Goal: Task Accomplishment & Management: Manage account settings

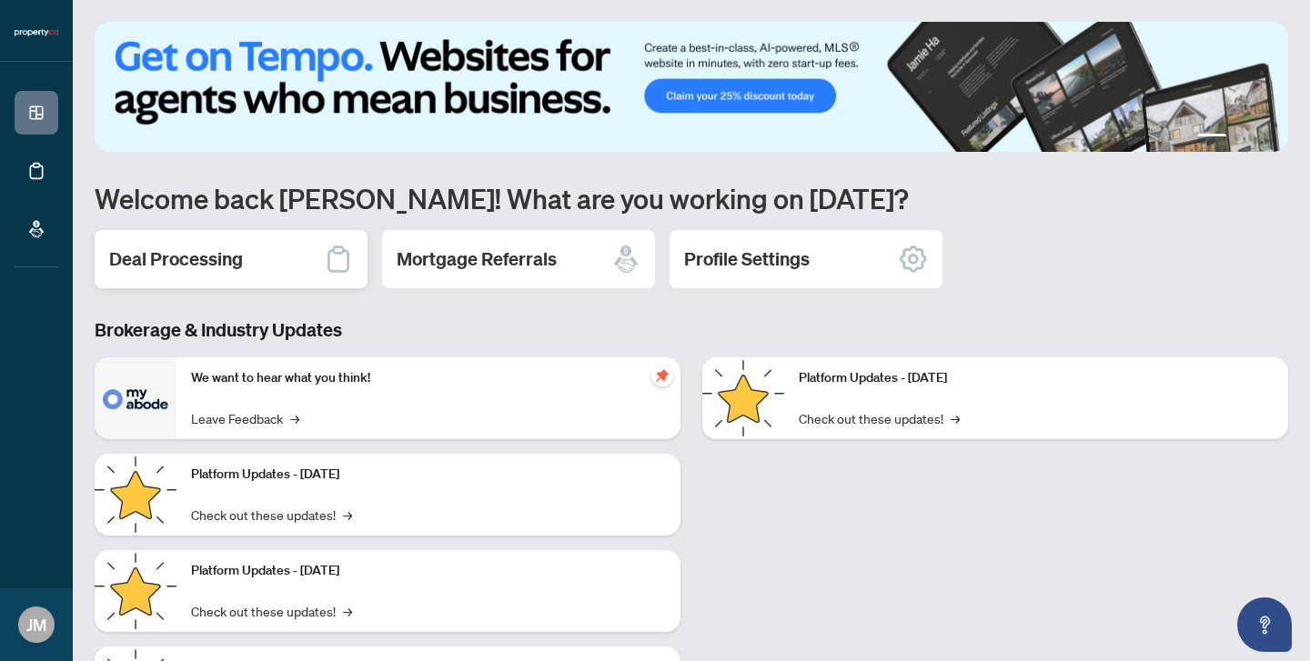
click at [208, 252] on h2 "Deal Processing" at bounding box center [176, 258] width 134 height 25
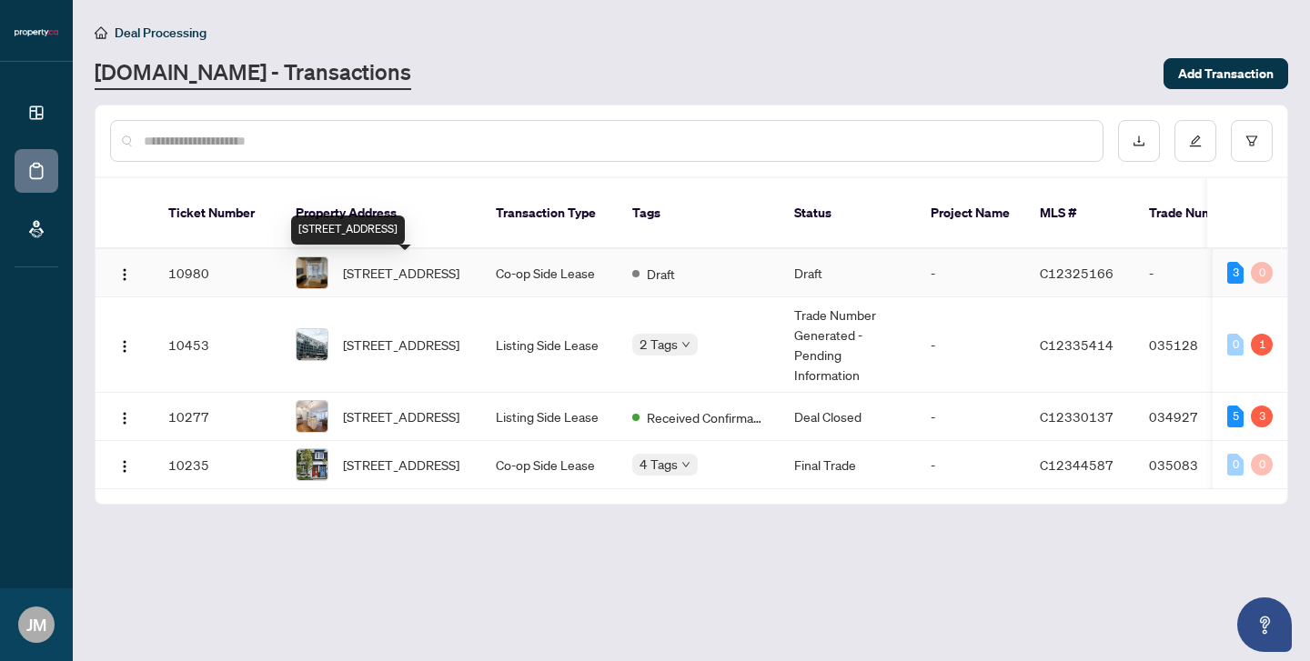
click at [407, 267] on span "[STREET_ADDRESS]" at bounding box center [401, 273] width 116 height 20
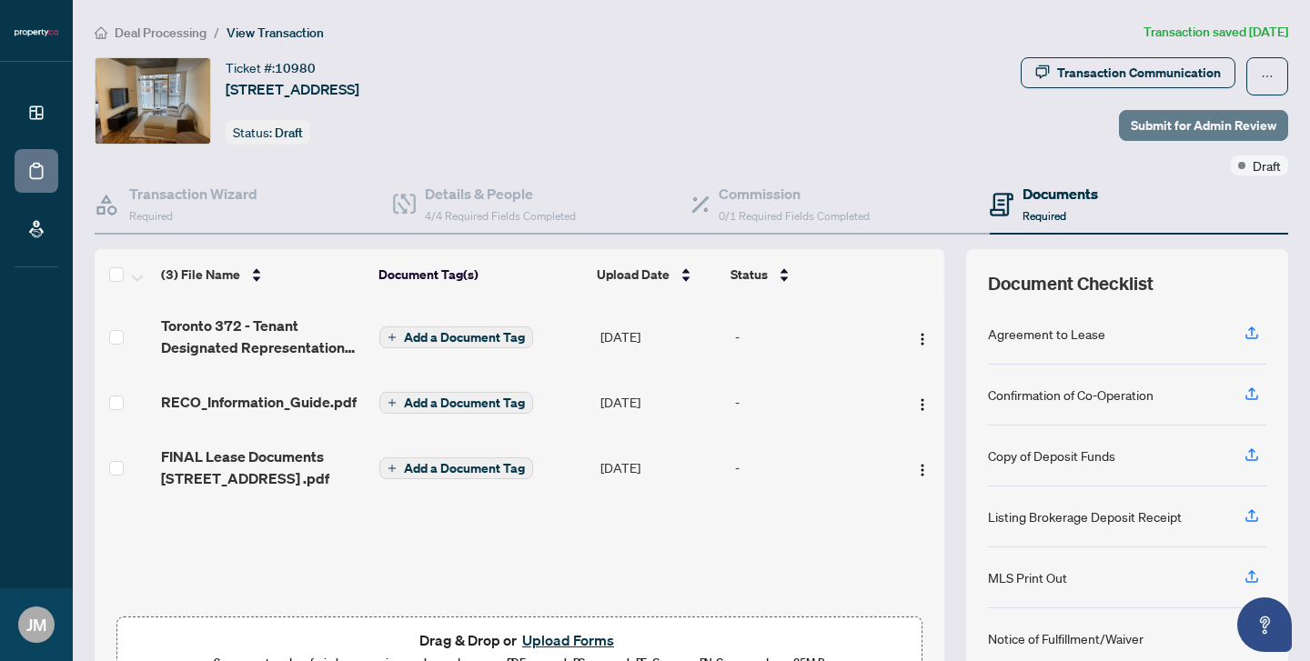
click at [1200, 130] on span "Submit for Admin Review" at bounding box center [1204, 125] width 146 height 29
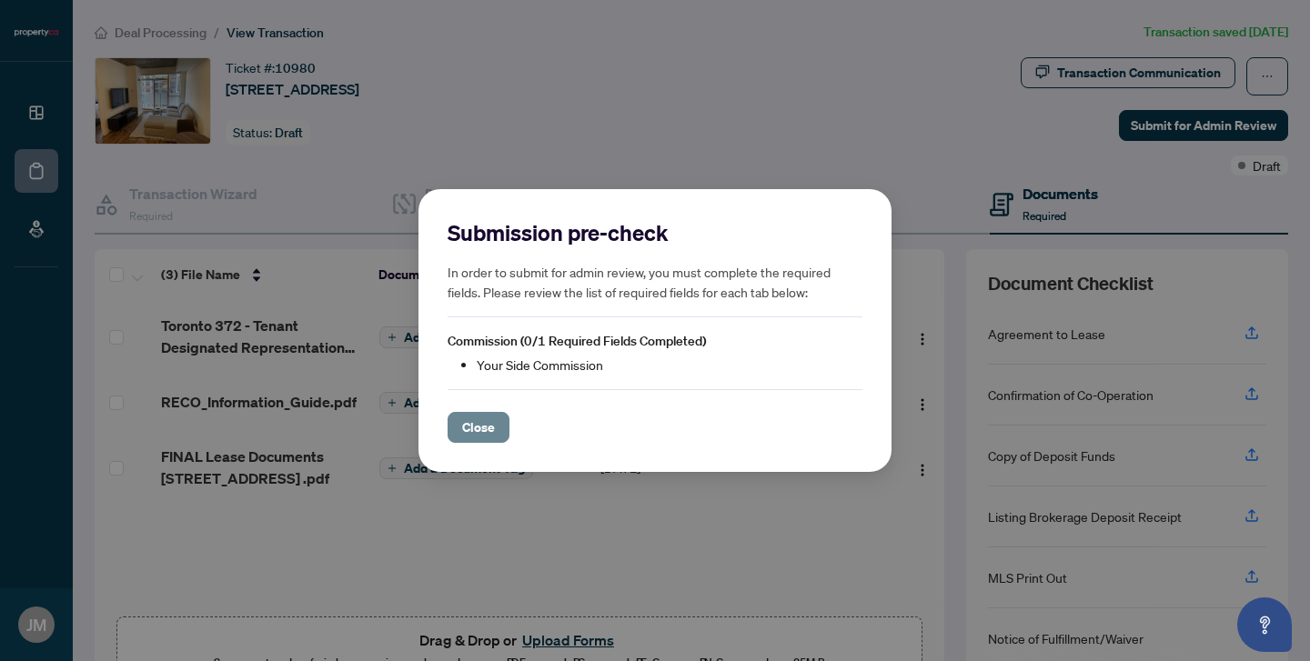
click at [471, 435] on span "Close" at bounding box center [478, 427] width 33 height 29
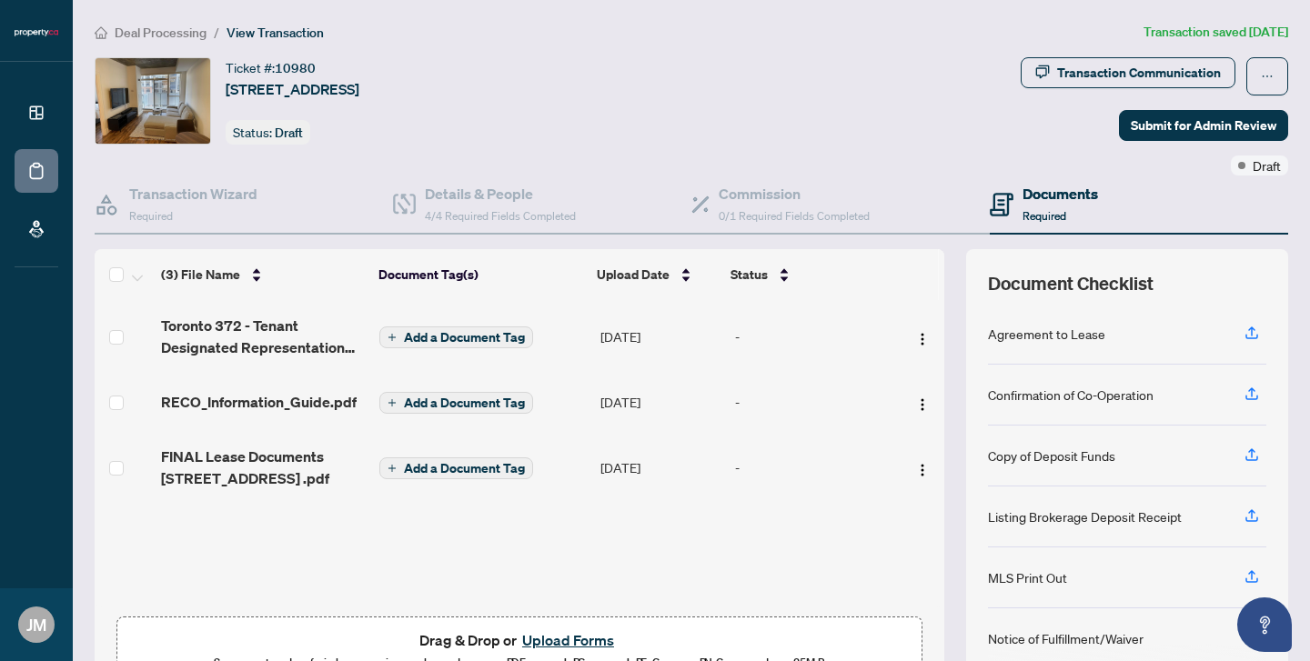
click at [1065, 202] on h4 "Documents" at bounding box center [1059, 194] width 75 height 22
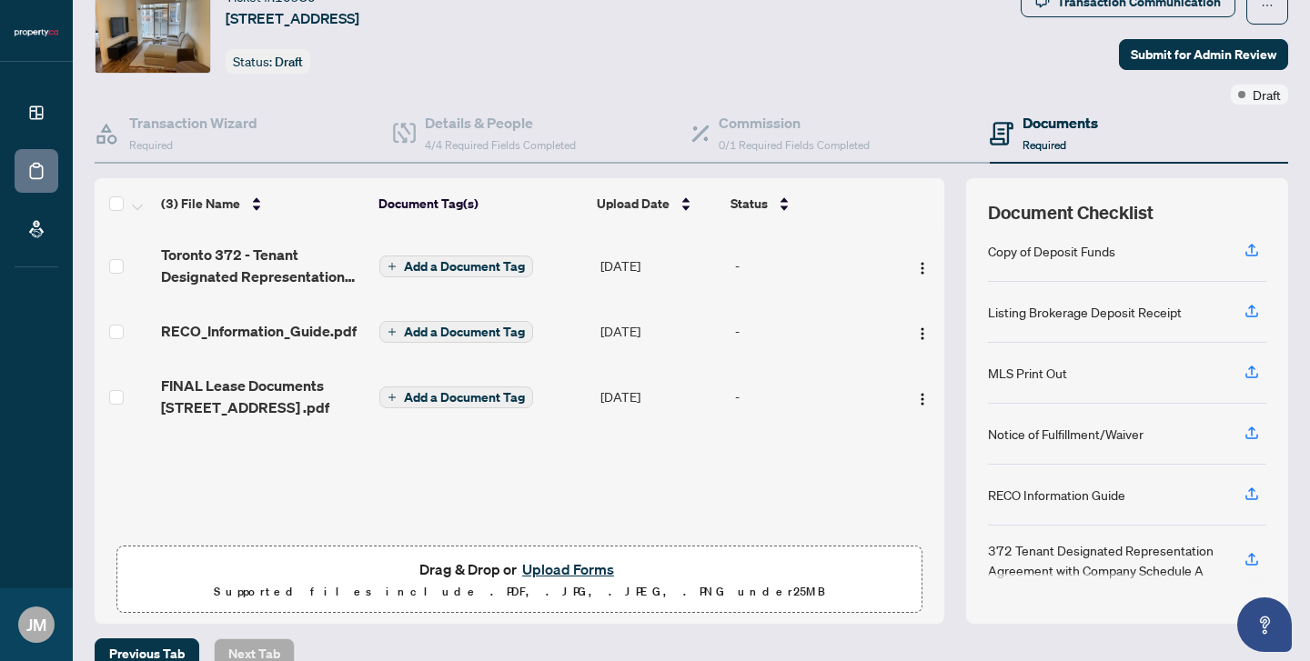
scroll to position [99, 0]
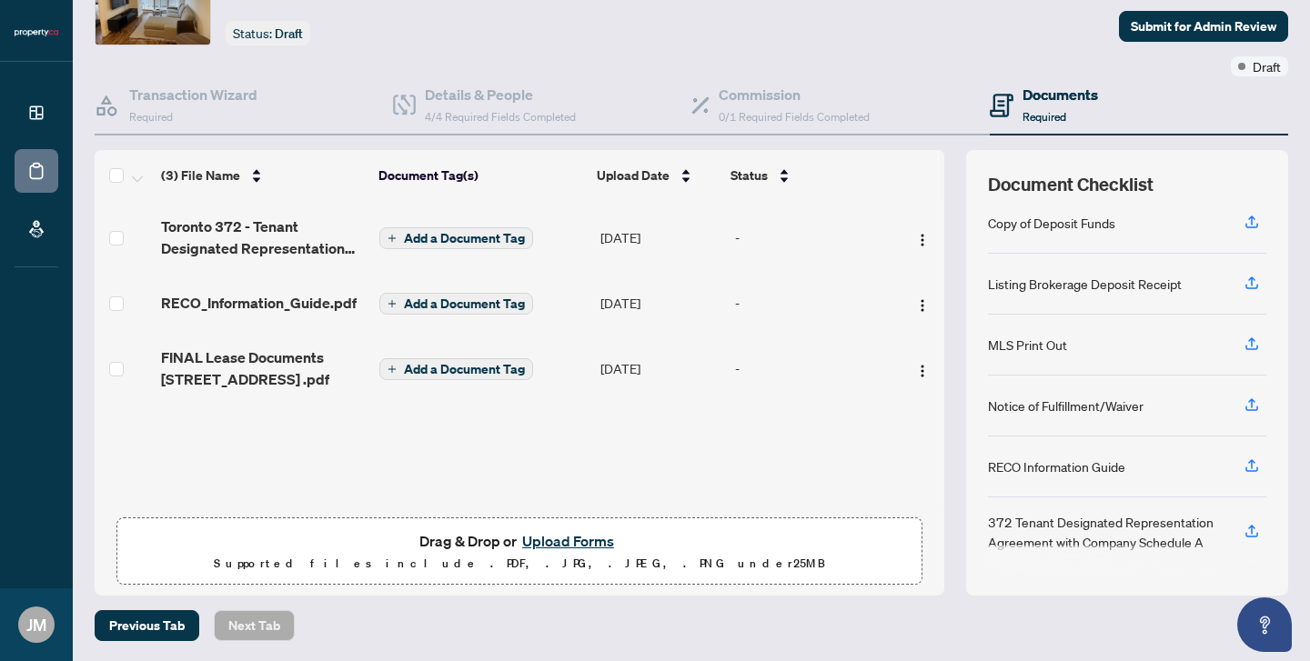
click at [564, 543] on button "Upload Forms" at bounding box center [568, 541] width 103 height 24
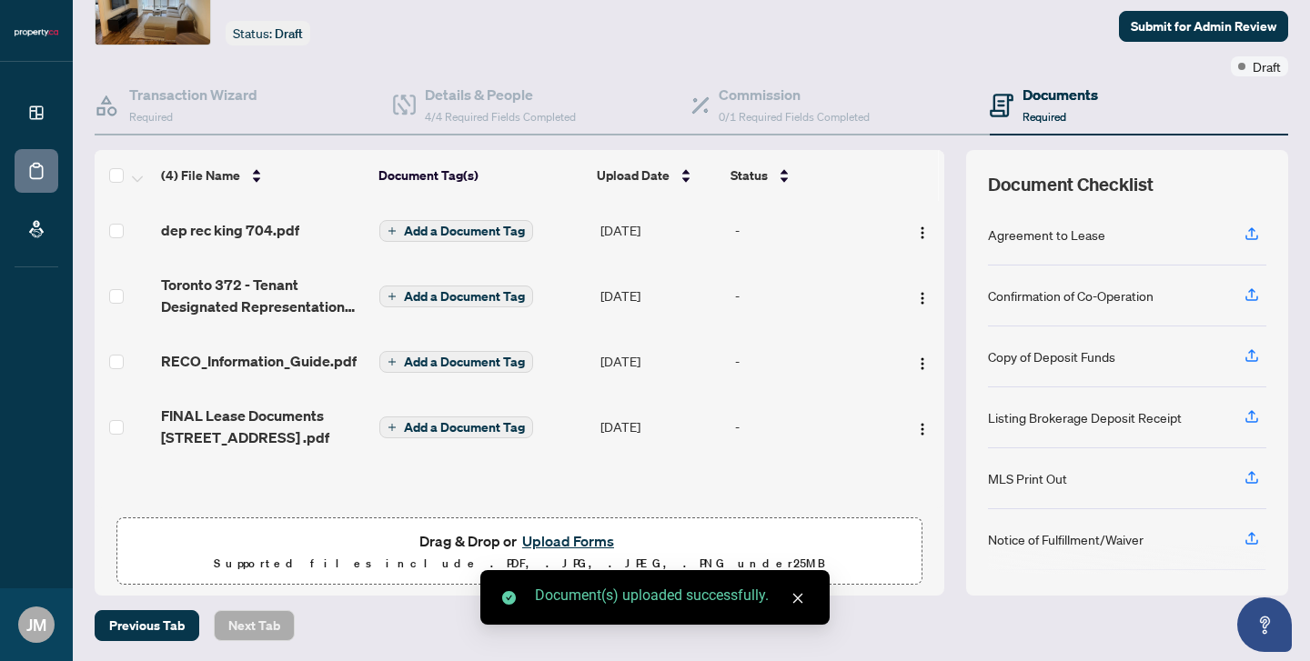
click at [810, 599] on div "Document(s) uploaded successfully." at bounding box center [654, 597] width 349 height 55
click at [1229, 26] on span "Submit for Admin Review" at bounding box center [1204, 26] width 146 height 29
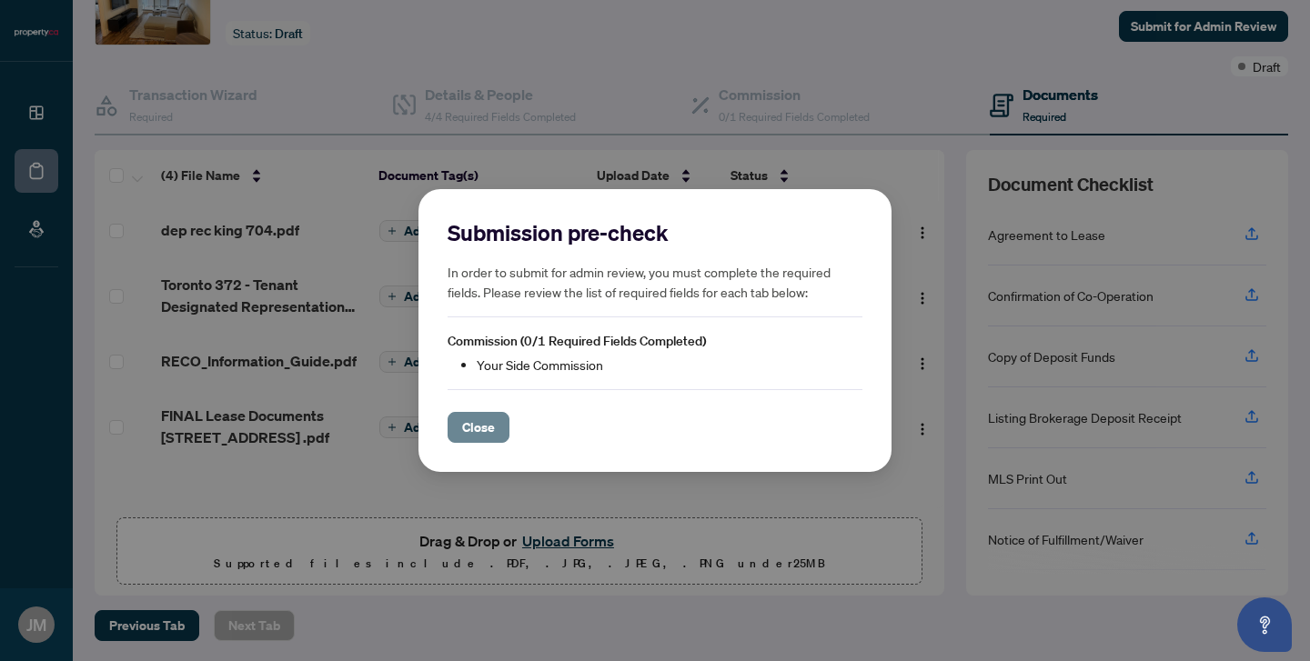
click at [489, 425] on span "Close" at bounding box center [478, 427] width 33 height 29
